Goal: Task Accomplishment & Management: Manage account settings

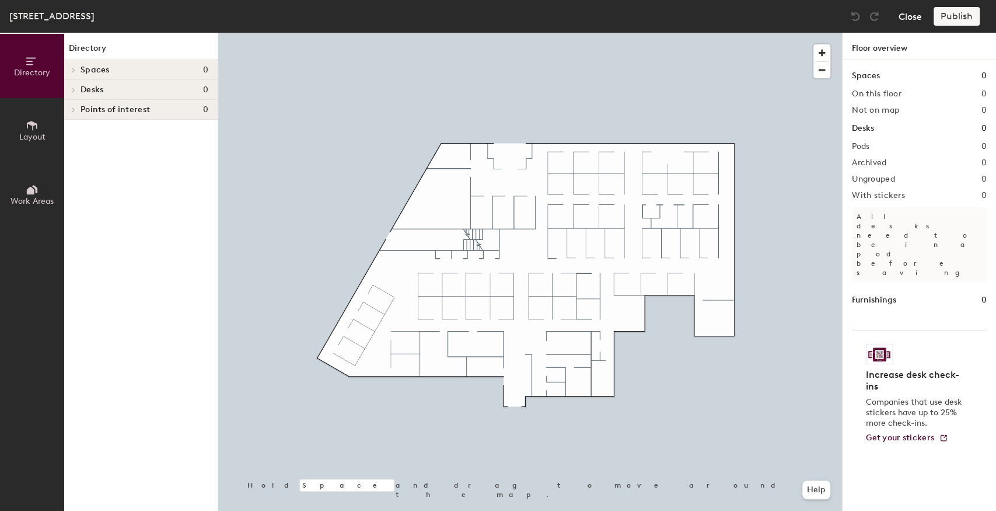
click at [907, 11] on button "Close" at bounding box center [910, 16] width 23 height 19
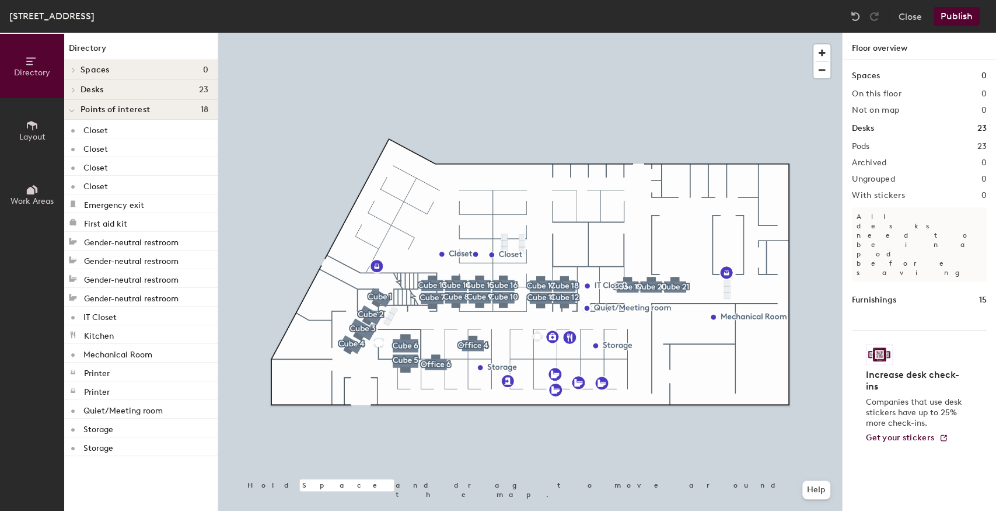
click at [945, 15] on button "Publish" at bounding box center [957, 16] width 46 height 19
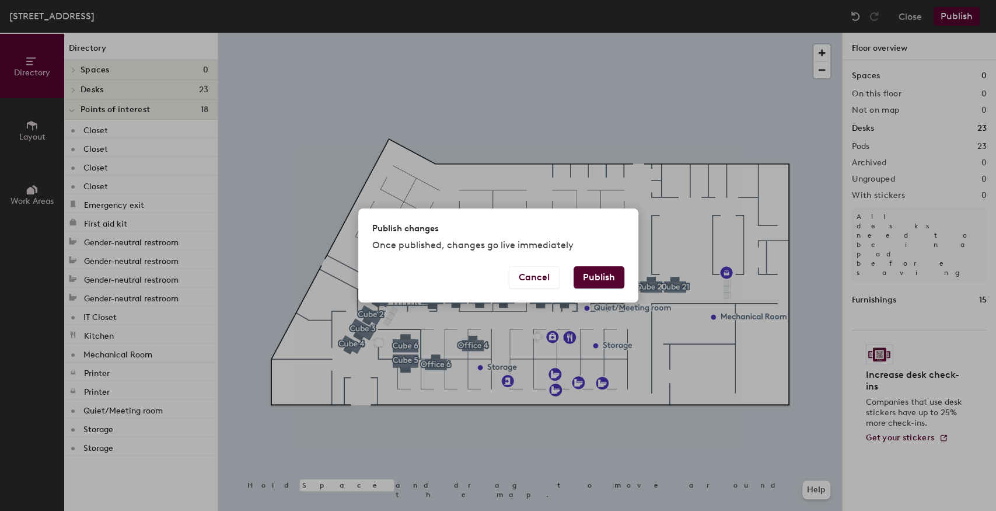
click at [607, 274] on button "Publish" at bounding box center [599, 277] width 51 height 22
